Goal: Task Accomplishment & Management: Complete application form

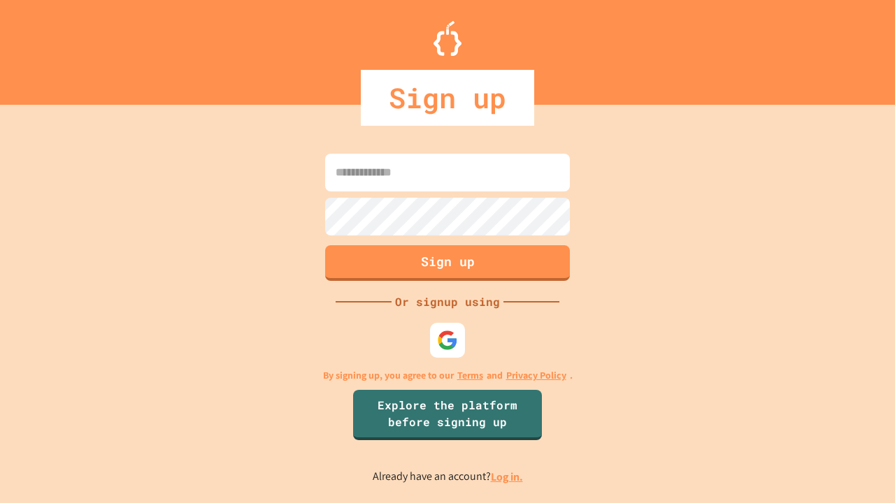
click at [507, 477] on link "Log in." at bounding box center [507, 477] width 32 height 15
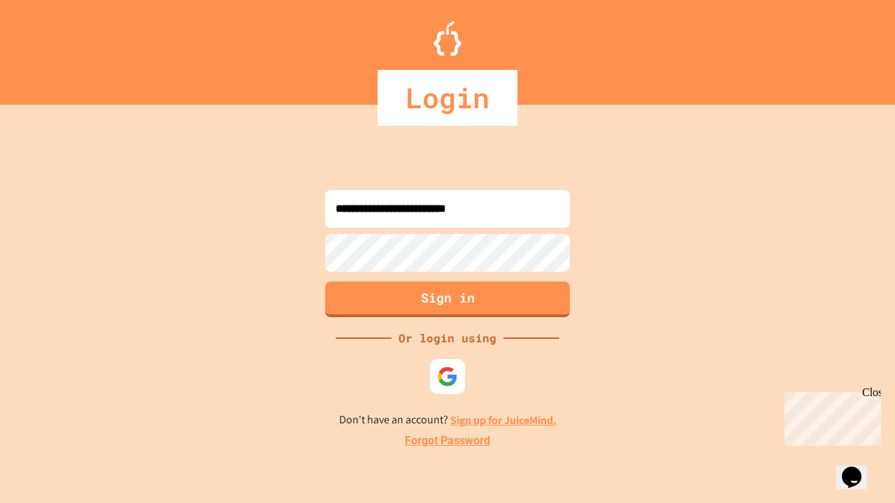
type input "**********"
